Goal: Task Accomplishment & Management: Manage account settings

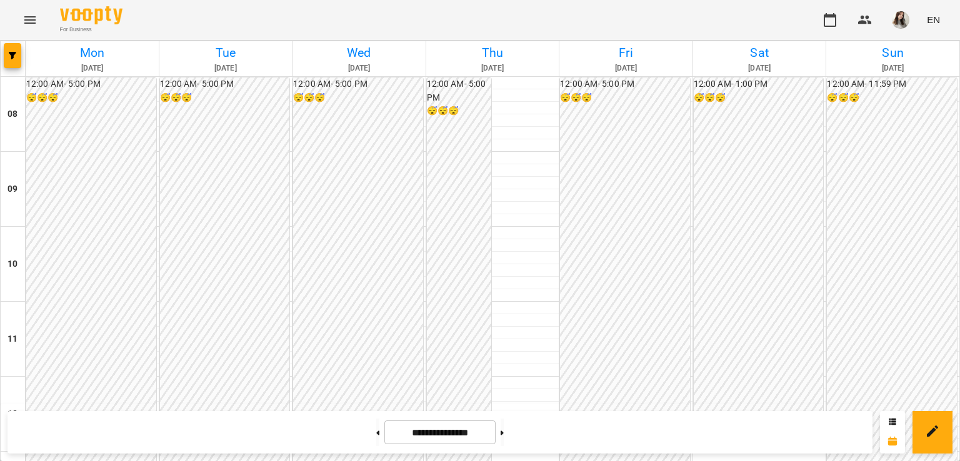
scroll to position [635, 0]
click at [504, 432] on button at bounding box center [502, 433] width 3 height 28
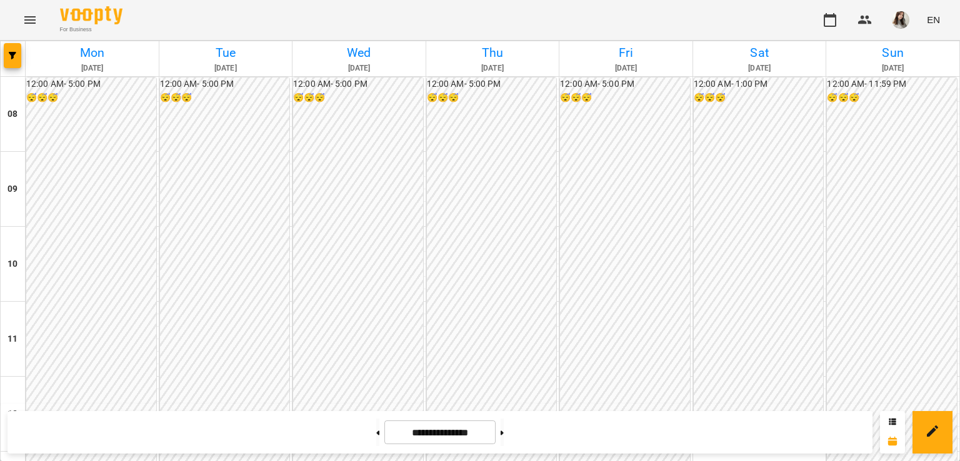
drag, startPoint x: 366, startPoint y: 441, endPoint x: 373, endPoint y: 449, distance: 10.3
click at [376, 441] on button at bounding box center [377, 433] width 3 height 28
type input "**********"
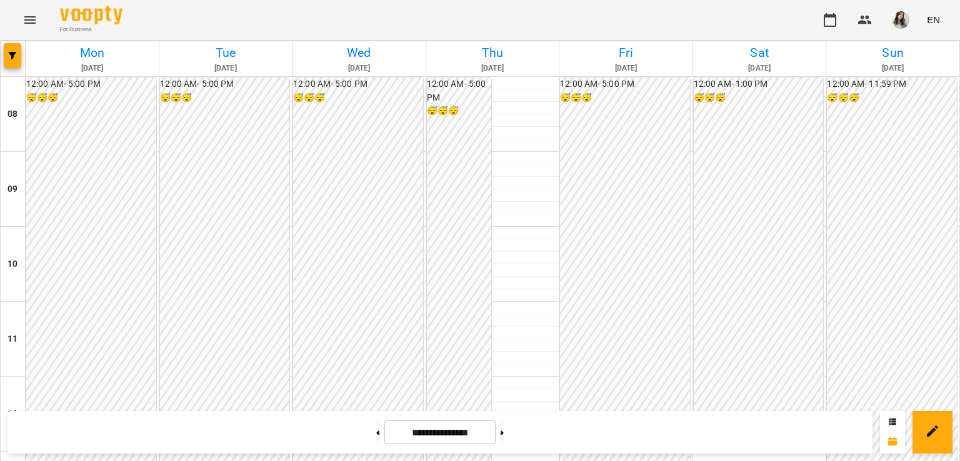
scroll to position [785, 0]
click at [898, 23] on img "button" at bounding box center [901, 20] width 18 height 18
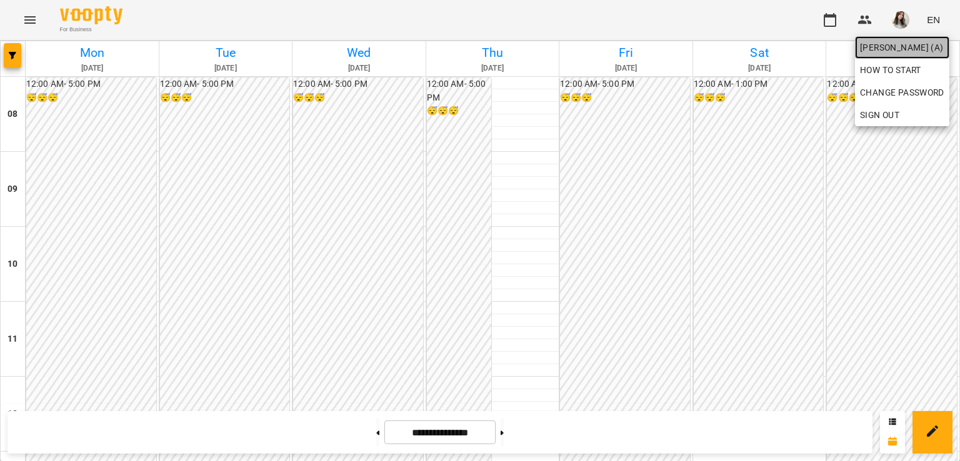
click at [869, 51] on span "[PERSON_NAME] (а)" at bounding box center [902, 47] width 84 height 15
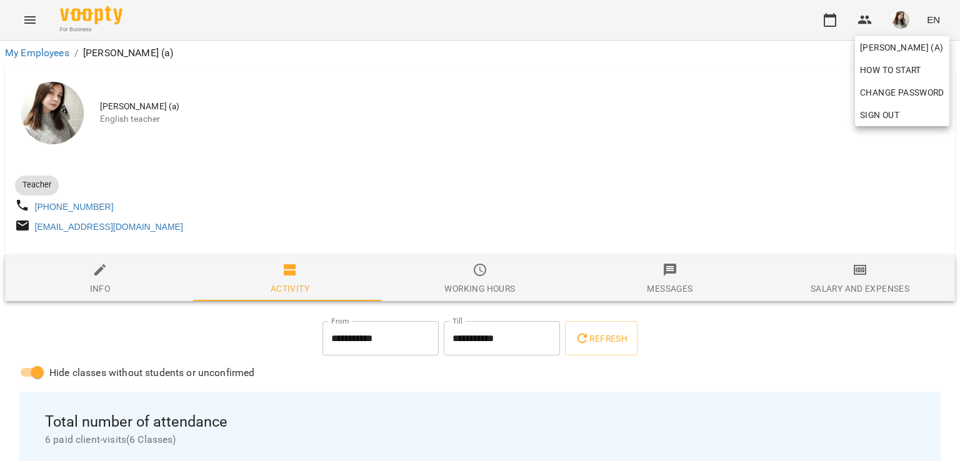
click at [833, 23] on div at bounding box center [480, 230] width 960 height 461
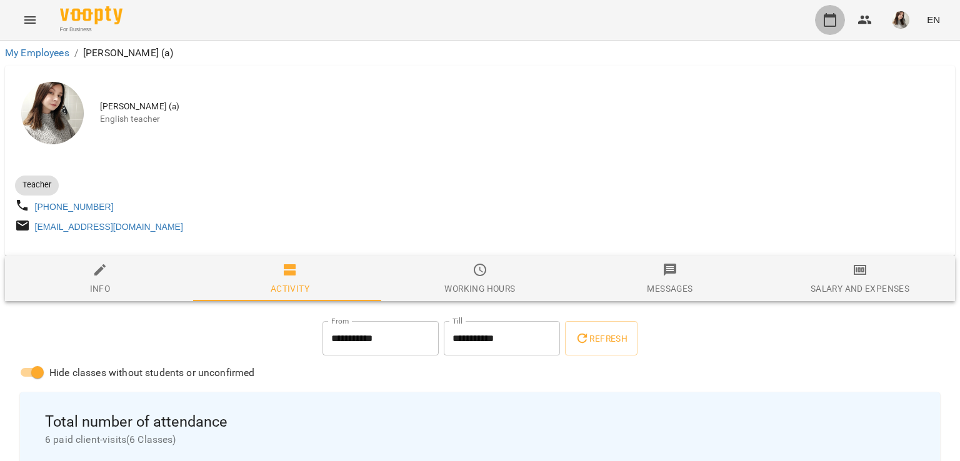
click at [833, 23] on icon "button" at bounding box center [830, 20] width 15 height 15
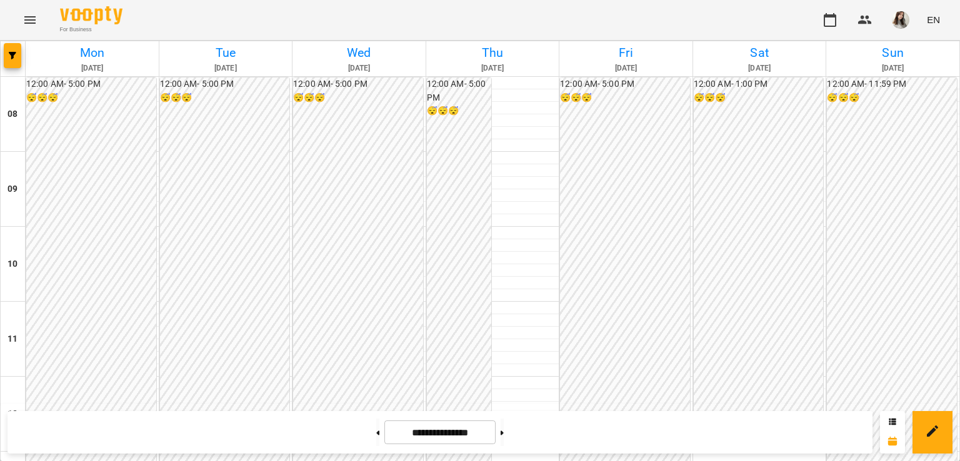
scroll to position [673, 0]
